Goal: Register for event/course

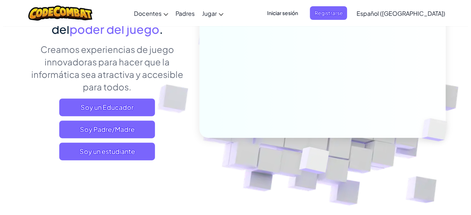
scroll to position [133, 0]
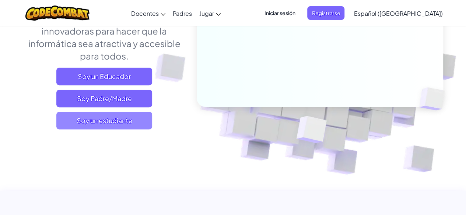
click at [102, 120] on font "Soy un estudiante" at bounding box center [105, 120] width 56 height 8
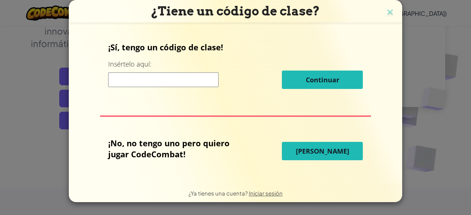
paste input "PathSmallJelly"
type input "PathSmallJelly"
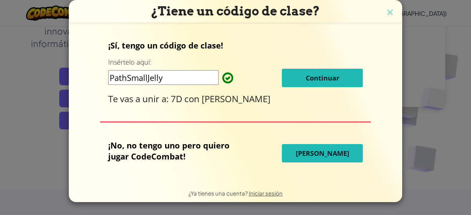
click at [309, 159] on button "[PERSON_NAME]" at bounding box center [322, 153] width 81 height 18
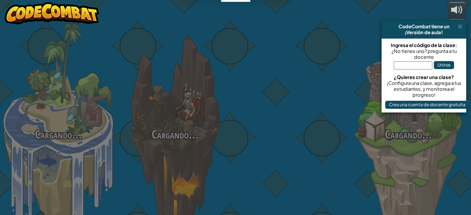
select select "es-419"
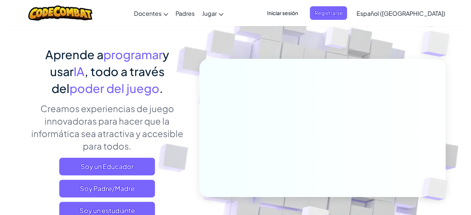
scroll to position [44, 0]
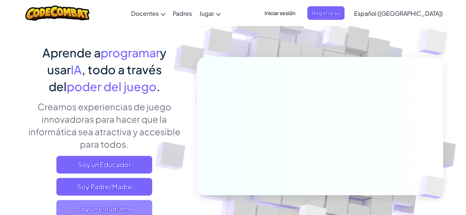
click at [98, 207] on font "Soy un estudiante" at bounding box center [105, 209] width 56 height 8
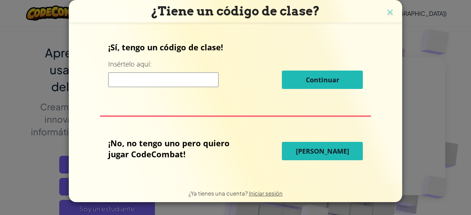
paste input "PathSmallJelly"
type input "PathSmallJelly"
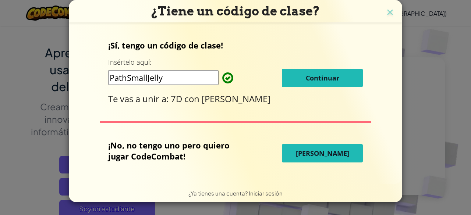
click at [315, 87] on div "¡Sí, tengo un código de clase! Insértelo aquí: PathSmallJelly Continuar Te vas …" at bounding box center [235, 72] width 255 height 65
click at [315, 79] on font "Continuar" at bounding box center [323, 78] width 34 height 9
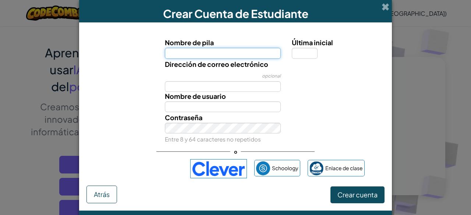
click at [191, 57] on input "Nombre de pila" at bounding box center [223, 53] width 116 height 11
type input "[PERSON_NAME]"
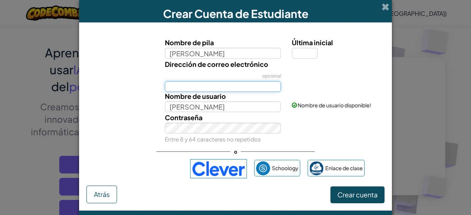
click at [184, 88] on input "Dirección de correo electrónico" at bounding box center [223, 86] width 116 height 11
type input "[EMAIL_ADDRESS][DOMAIN_NAME]"
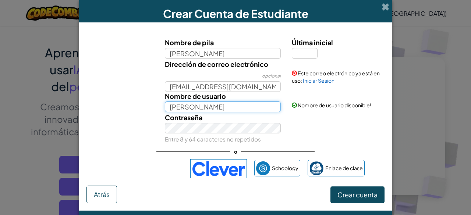
click at [216, 106] on input "[PERSON_NAME]" at bounding box center [223, 107] width 116 height 11
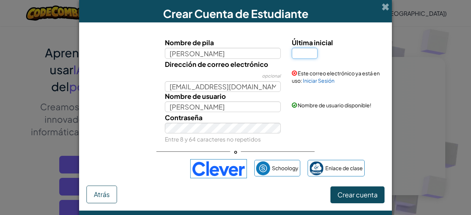
click at [304, 53] on input "Última inicial" at bounding box center [305, 53] width 26 height 11
click at [345, 194] on font "Crear cuenta" at bounding box center [358, 195] width 40 height 8
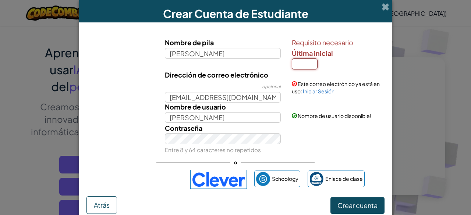
click at [300, 61] on input "Última inicial" at bounding box center [305, 64] width 26 height 11
type input "w"
type input "[PERSON_NAME]"
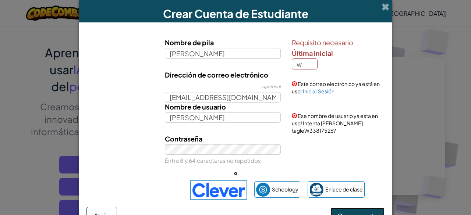
click at [342, 212] on font "Crear cuenta" at bounding box center [358, 216] width 40 height 8
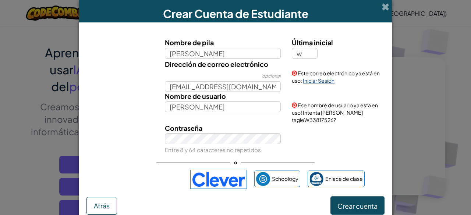
click at [317, 83] on font "Iniciar Sesión" at bounding box center [319, 80] width 32 height 7
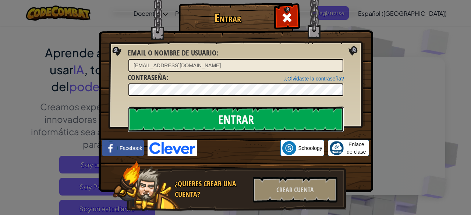
click at [289, 126] on input "Entrar" at bounding box center [236, 120] width 216 height 26
